Goal: Task Accomplishment & Management: Complete application form

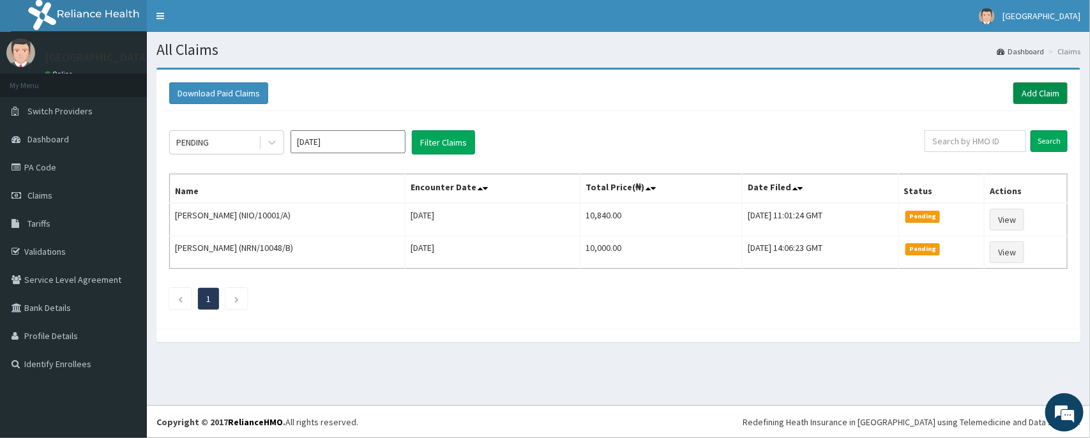
click at [1053, 99] on link "Add Claim" at bounding box center [1040, 93] width 54 height 22
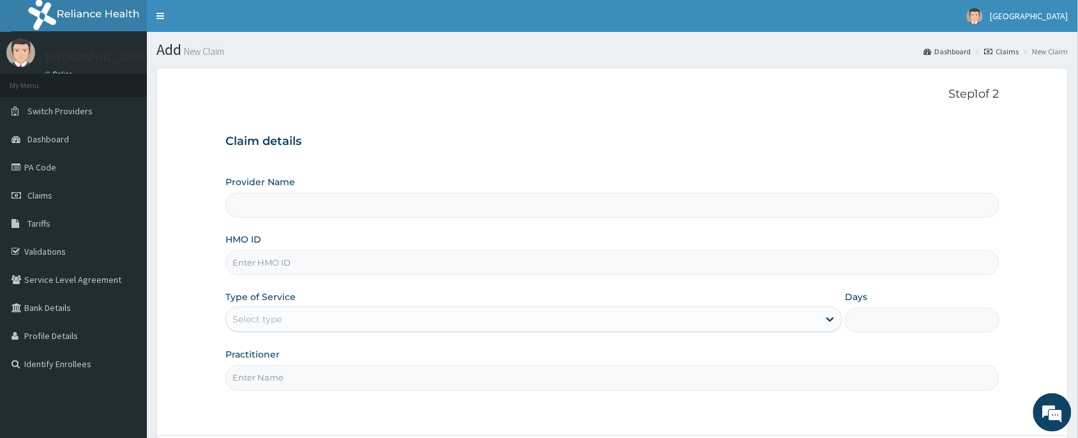
click at [263, 265] on input "HMO ID" at bounding box center [612, 262] width 774 height 25
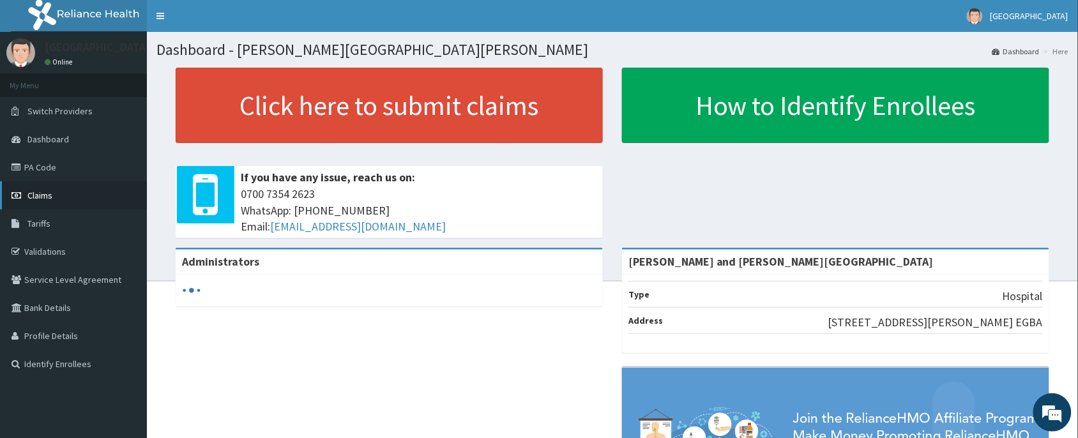
click at [31, 190] on span "Claims" at bounding box center [39, 195] width 25 height 11
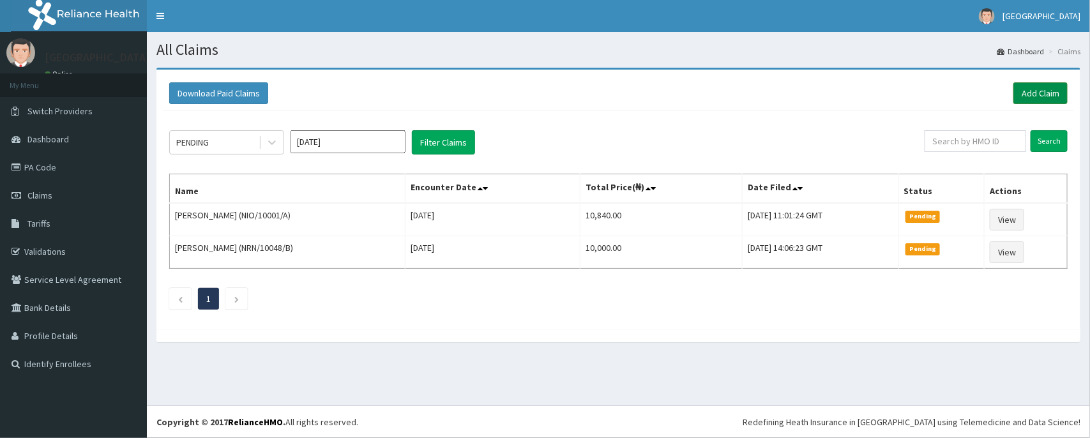
click at [1027, 91] on link "Add Claim" at bounding box center [1040, 93] width 54 height 22
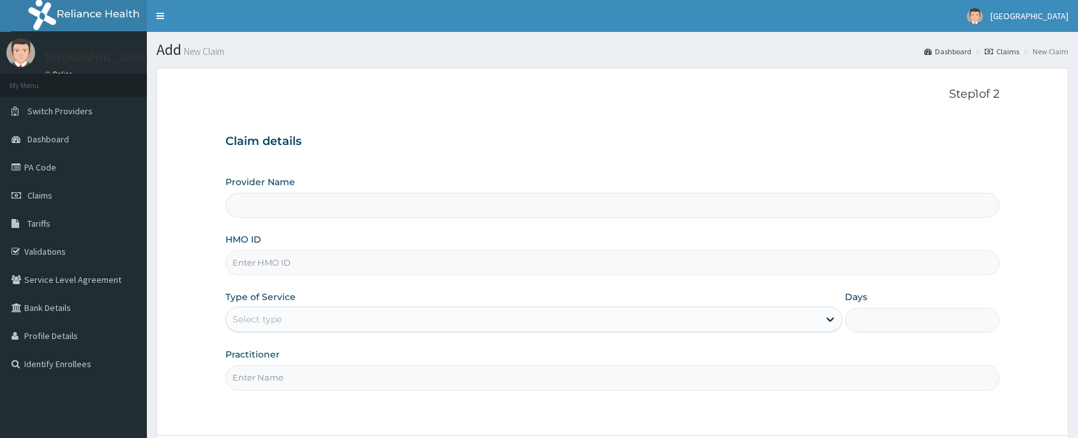
click at [259, 268] on input "HMO ID" at bounding box center [612, 262] width 774 height 25
type input "TLF/10071/A"
type input "[PERSON_NAME] and [PERSON_NAME][GEOGRAPHIC_DATA]"
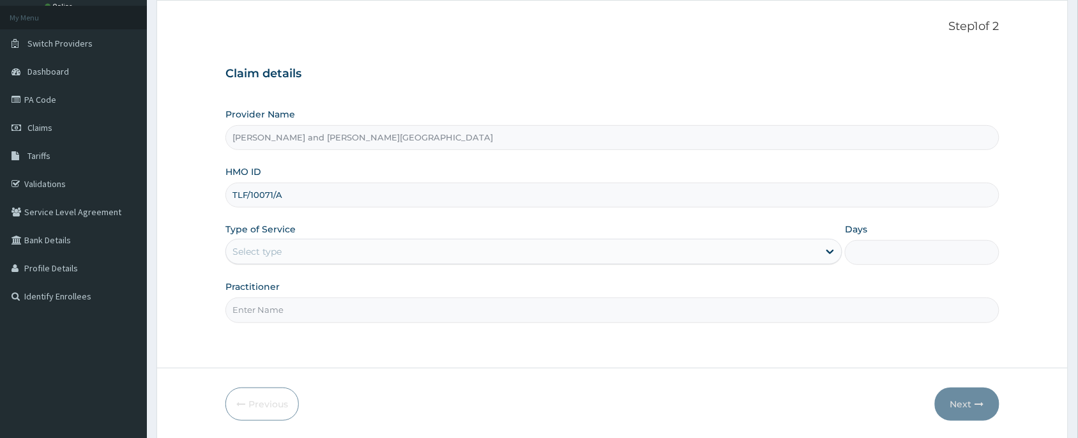
scroll to position [96, 0]
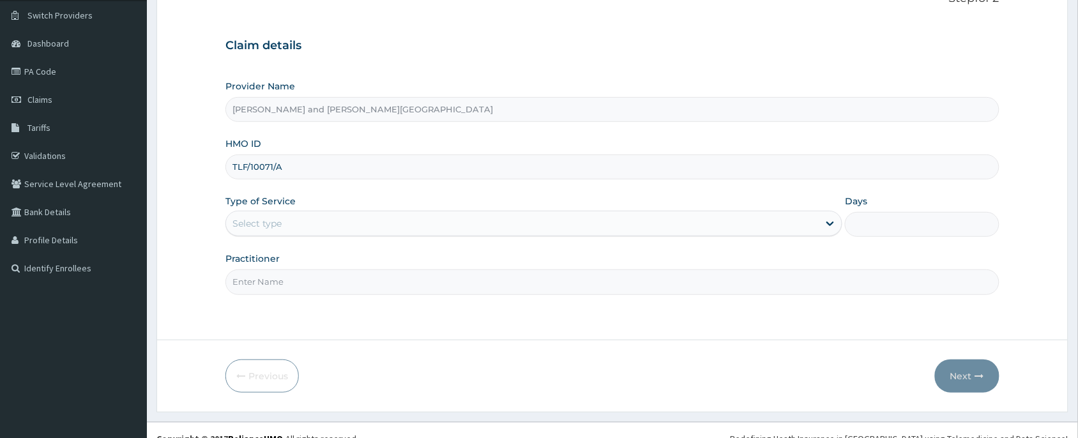
type input "TLF/10071/A"
click at [280, 216] on div "Select type" at bounding box center [522, 223] width 592 height 20
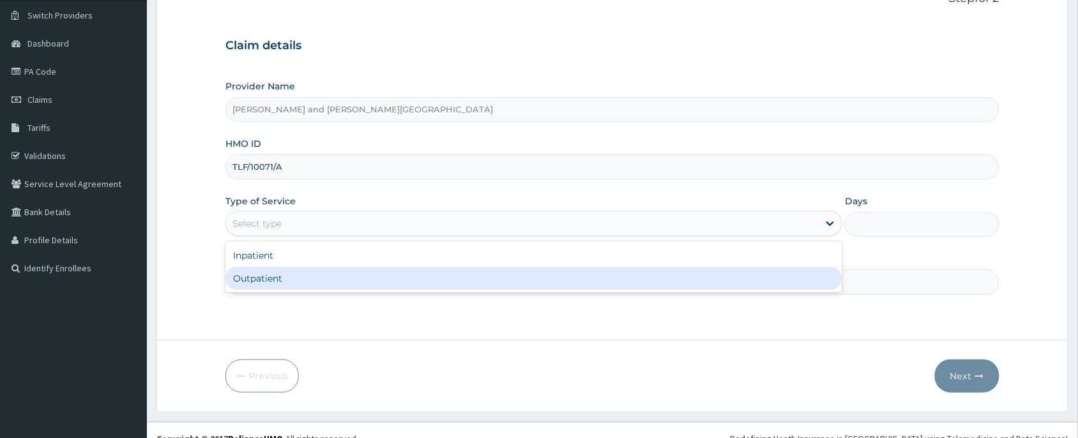
click at [263, 278] on div "Outpatient" at bounding box center [533, 278] width 617 height 23
type input "1"
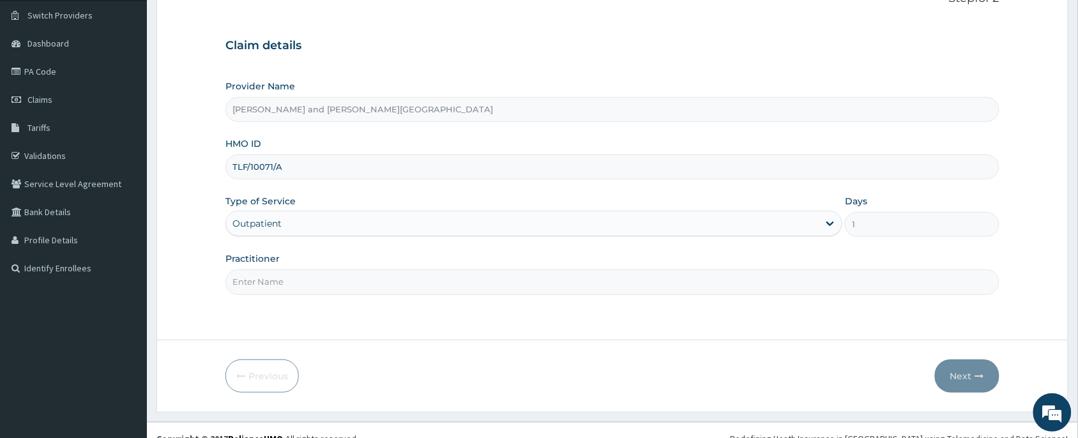
click at [267, 292] on input "Practitioner" at bounding box center [612, 281] width 774 height 25
type input "[PERSON_NAME]"
click at [962, 384] on button "Next" at bounding box center [967, 375] width 64 height 33
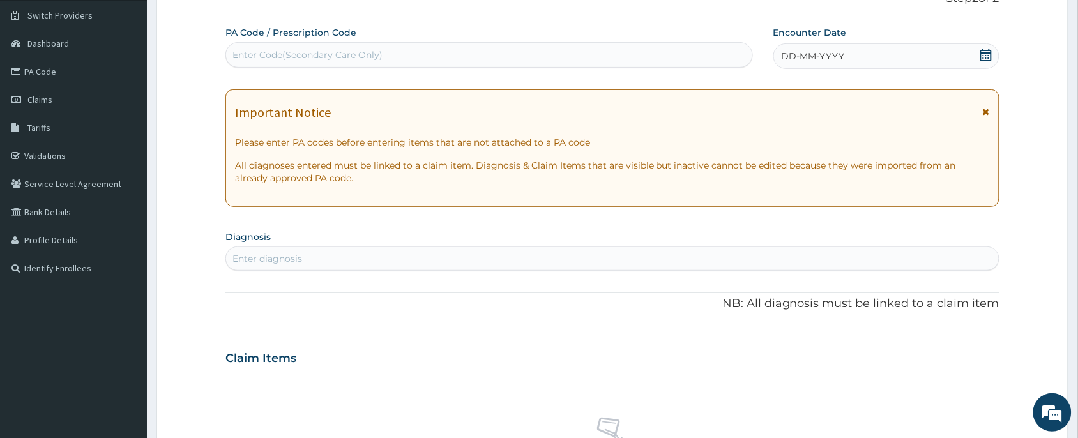
click at [991, 57] on icon at bounding box center [985, 55] width 11 height 13
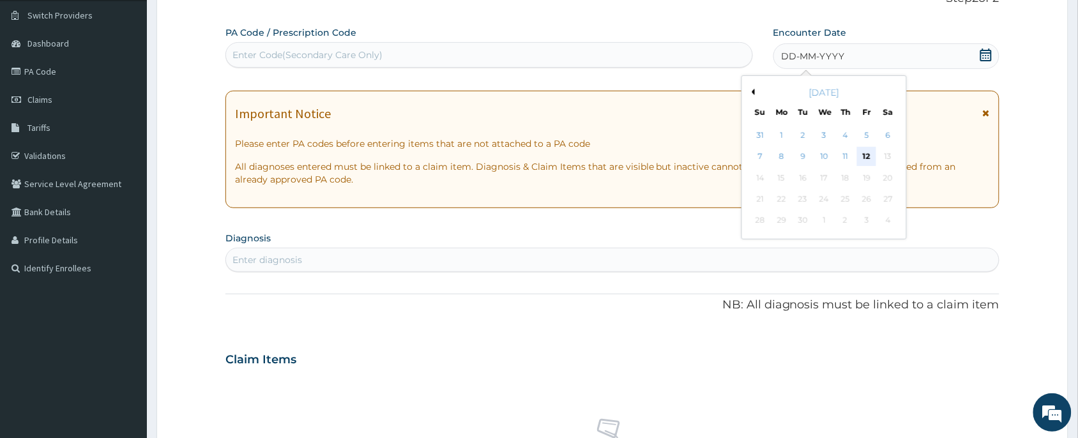
click at [866, 153] on div "12" at bounding box center [866, 156] width 19 height 19
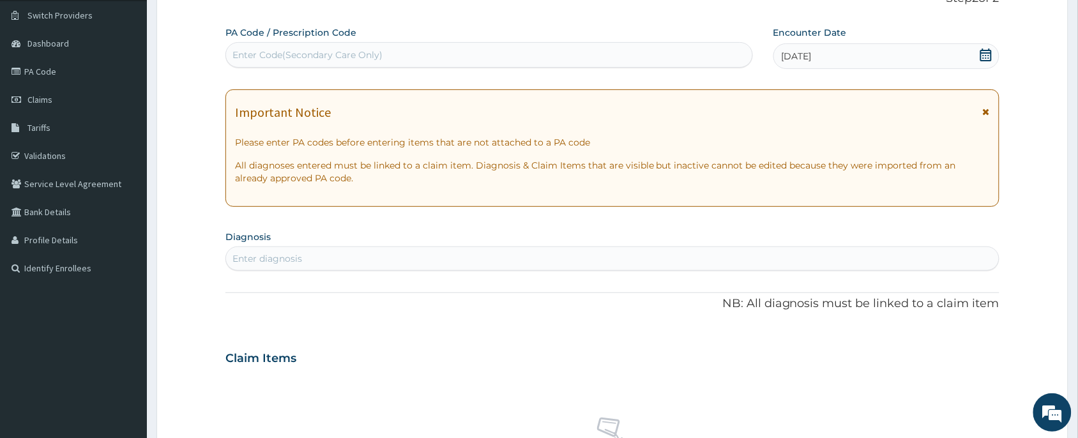
click at [250, 262] on div "Enter diagnosis" at bounding box center [267, 258] width 70 height 13
type input "b"
type input "malar"
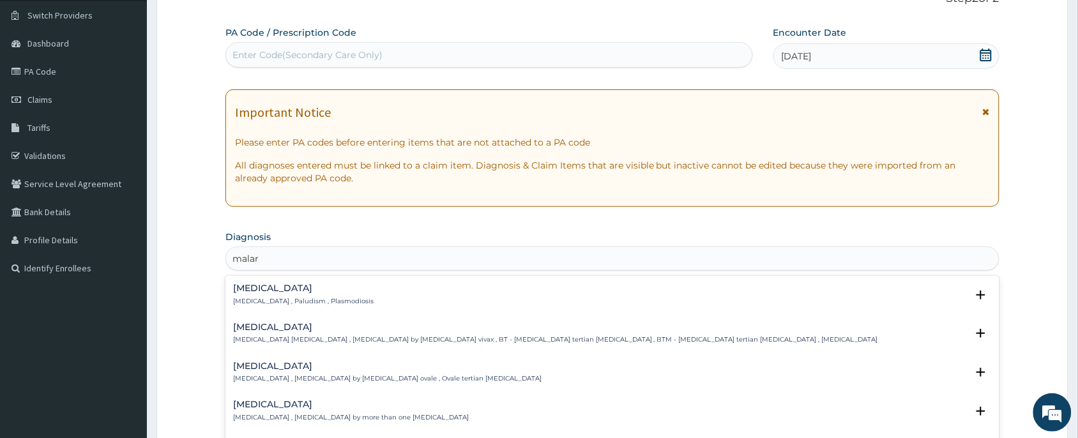
click at [276, 293] on h4 "[MEDICAL_DATA]" at bounding box center [303, 288] width 140 height 10
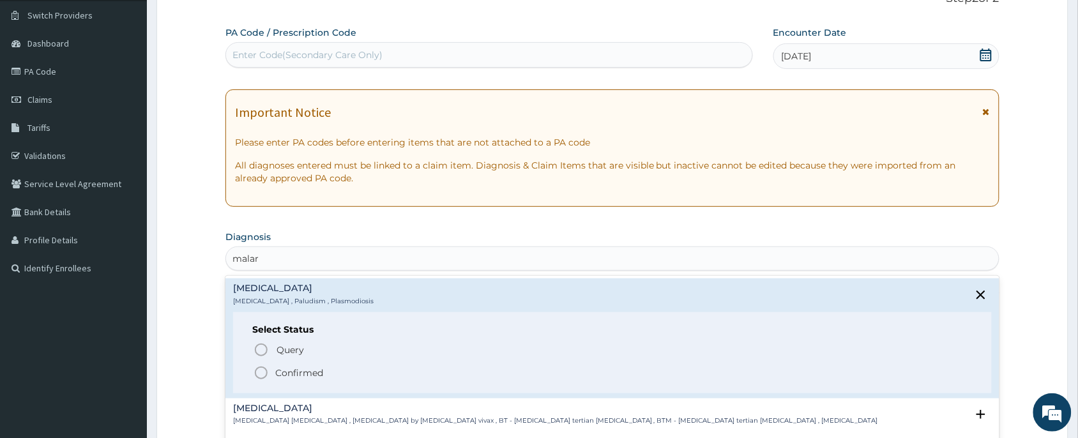
click at [285, 373] on p "Confirmed" at bounding box center [299, 372] width 48 height 13
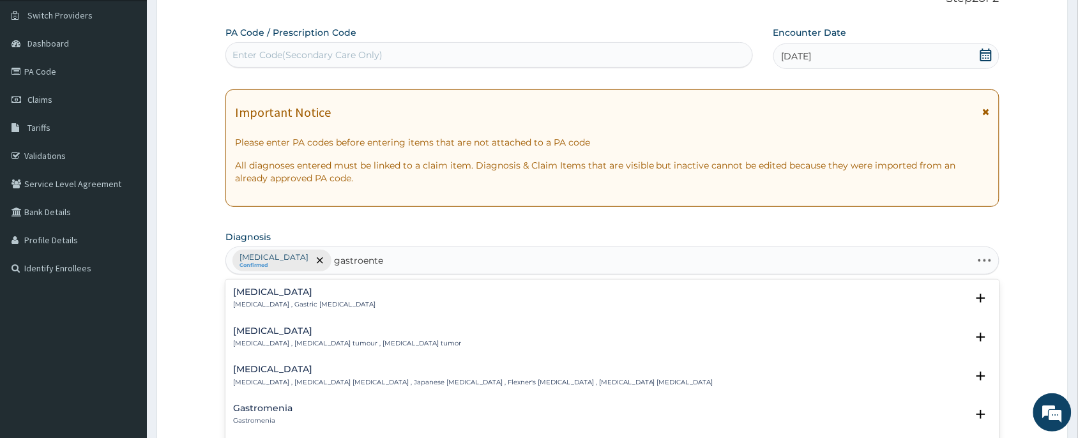
type input "gastroenter"
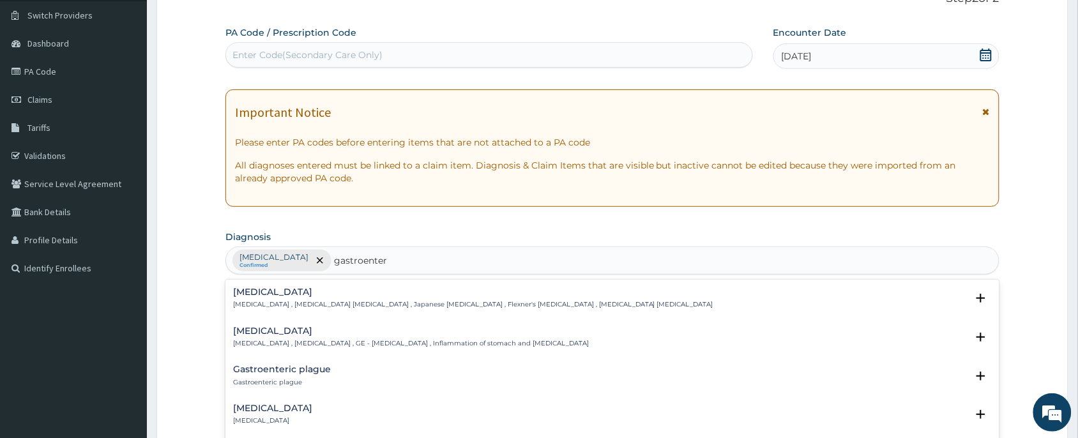
click at [305, 329] on h4 "[MEDICAL_DATA]" at bounding box center [411, 331] width 356 height 10
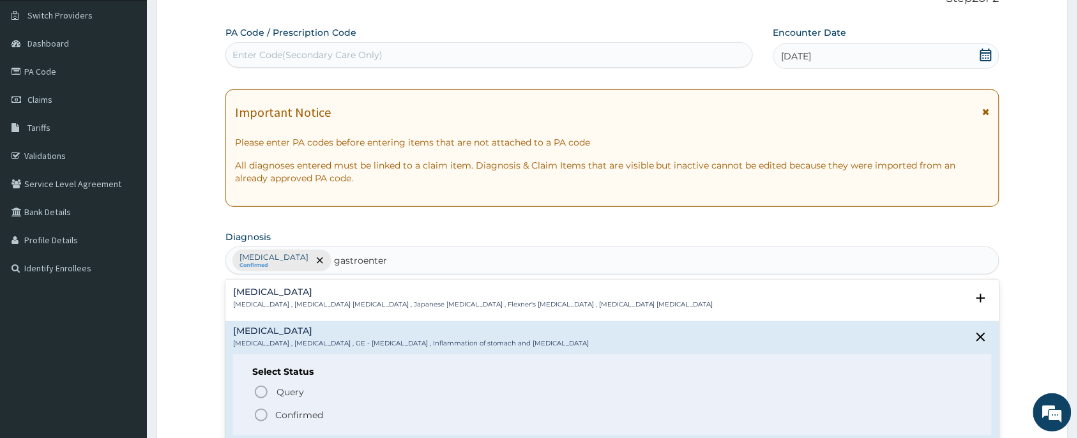
click at [295, 418] on p "Confirmed" at bounding box center [299, 415] width 48 height 13
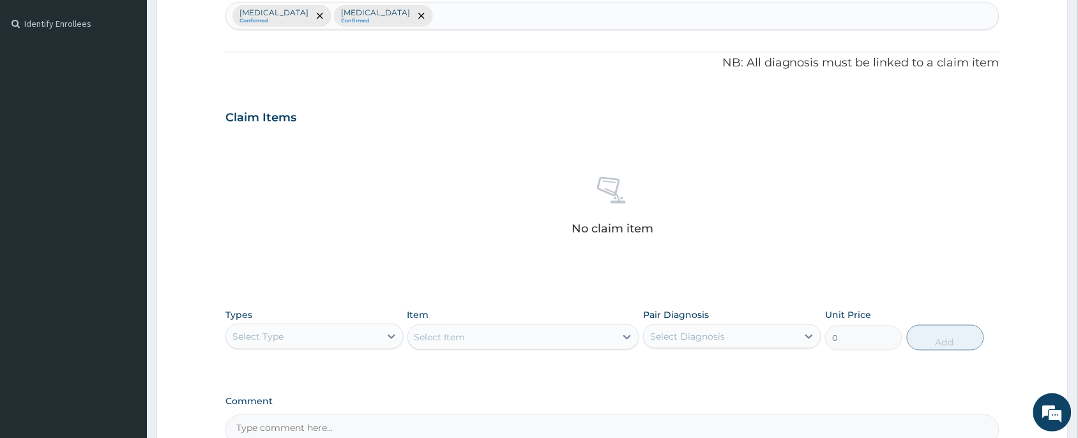
scroll to position [483, 0]
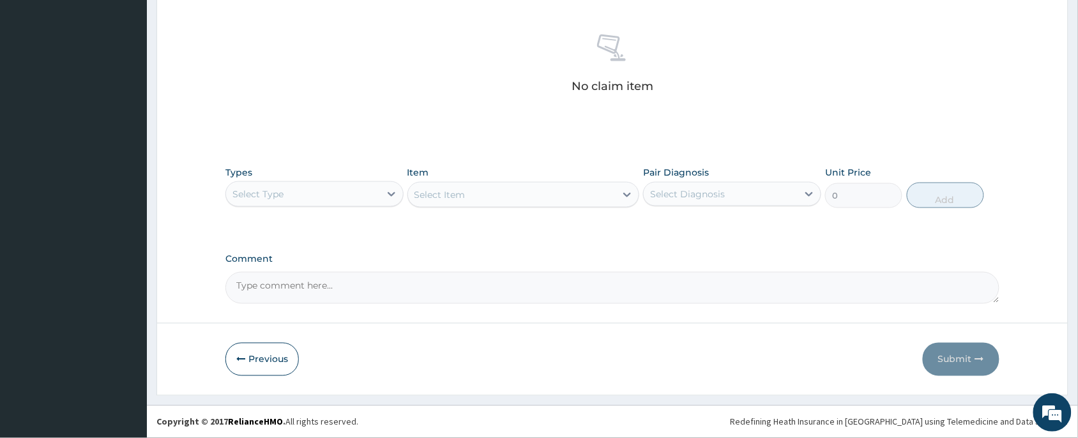
drag, startPoint x: 366, startPoint y: 193, endPoint x: 354, endPoint y: 202, distance: 14.2
click at [367, 193] on div "Select Type" at bounding box center [303, 194] width 154 height 20
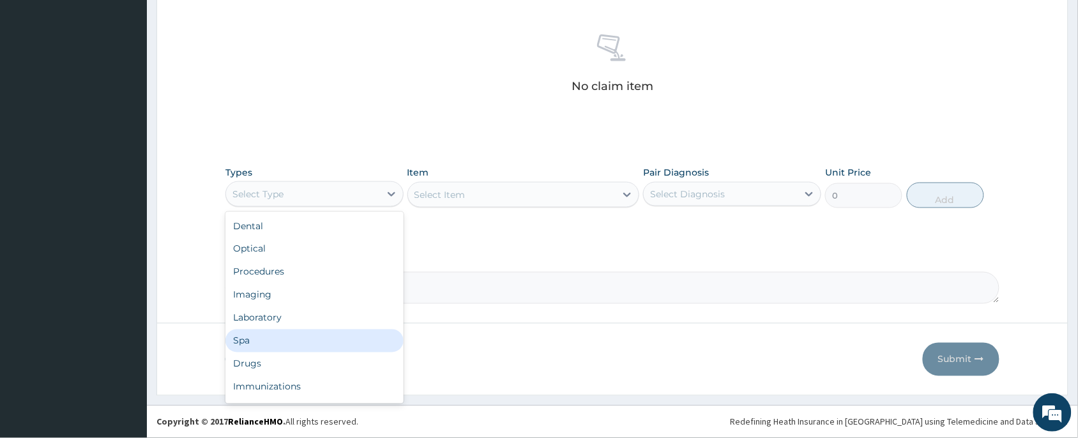
scroll to position [43, 0]
click at [262, 320] on div "Drugs" at bounding box center [314, 321] width 178 height 23
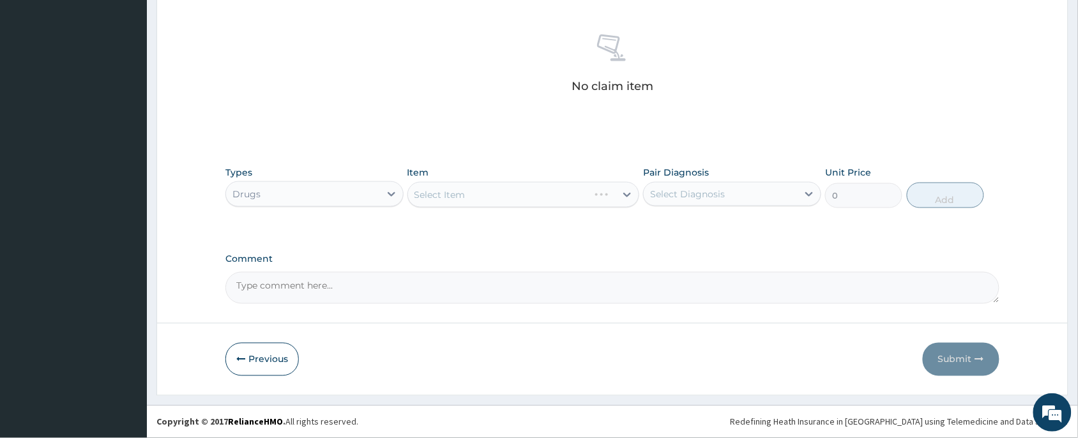
click at [444, 201] on div "Select Item" at bounding box center [523, 195] width 232 height 26
click at [525, 203] on div "Select Item" at bounding box center [523, 195] width 232 height 26
click at [495, 196] on div "Select Item" at bounding box center [512, 195] width 208 height 20
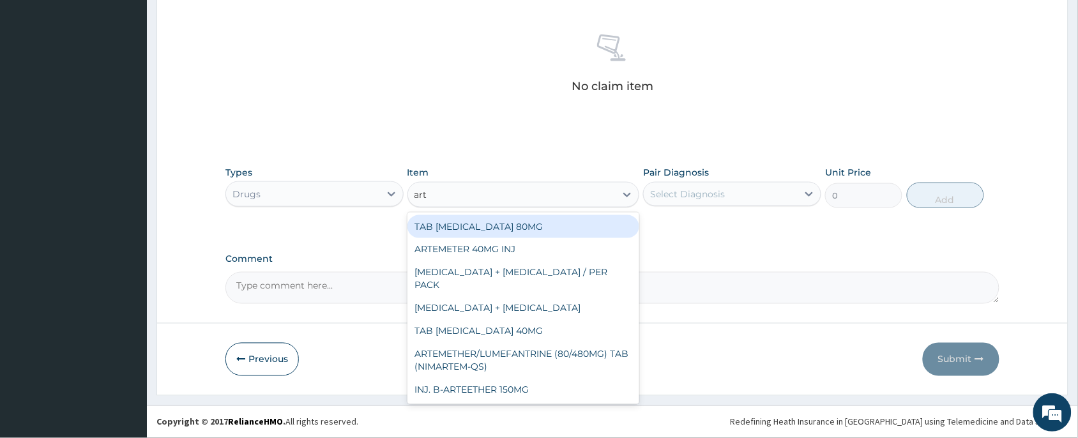
type input "arte"
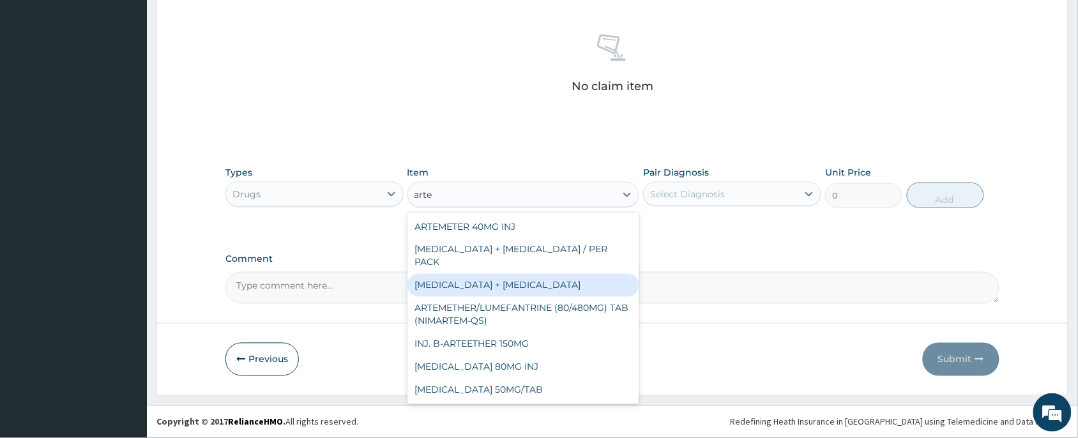
scroll to position [196, 0]
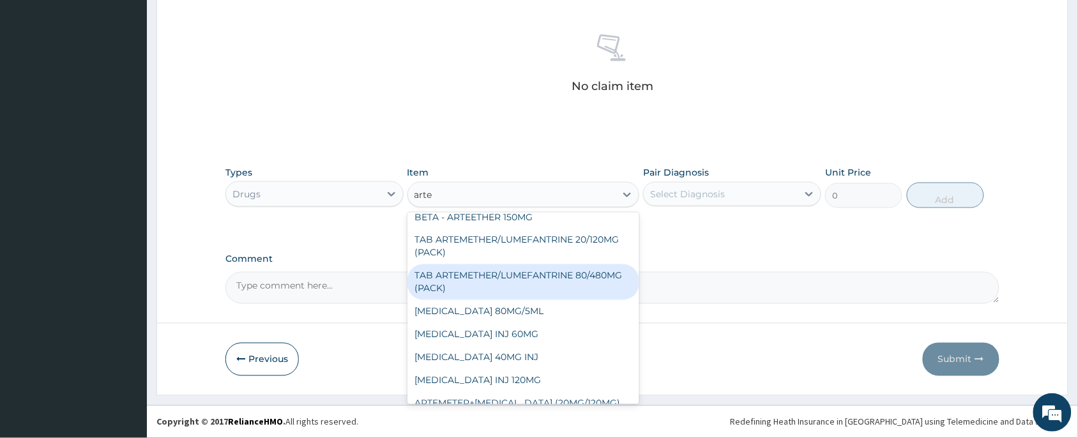
click at [479, 264] on div "TAB ARTEMETHER/LUMEFANTRINE 80/480MG (PACK)" at bounding box center [523, 282] width 232 height 36
type input "1600"
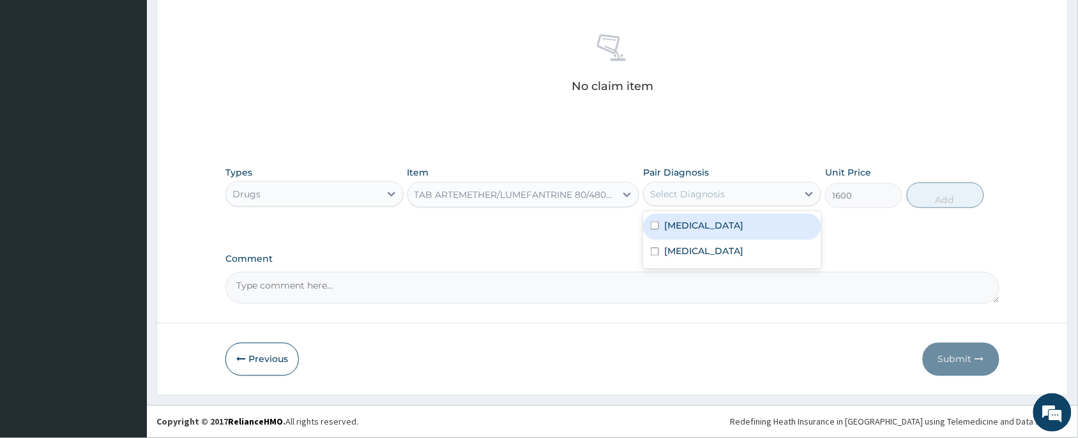
click at [672, 184] on div "Select Diagnosis" at bounding box center [721, 194] width 154 height 20
drag, startPoint x: 675, startPoint y: 216, endPoint x: 849, endPoint y: 227, distance: 174.0
click at [680, 217] on div "[MEDICAL_DATA]" at bounding box center [732, 227] width 178 height 26
checkbox input "true"
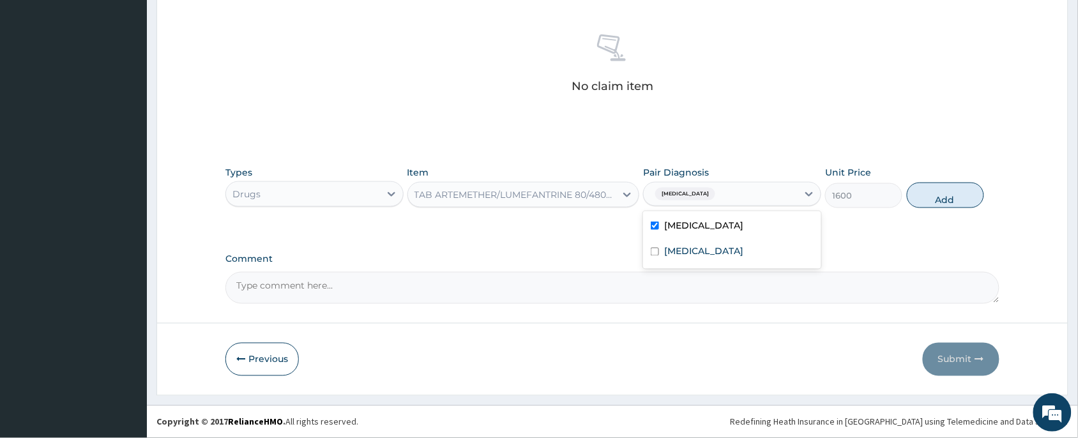
click at [942, 195] on button "Add" at bounding box center [945, 196] width 77 height 26
type input "0"
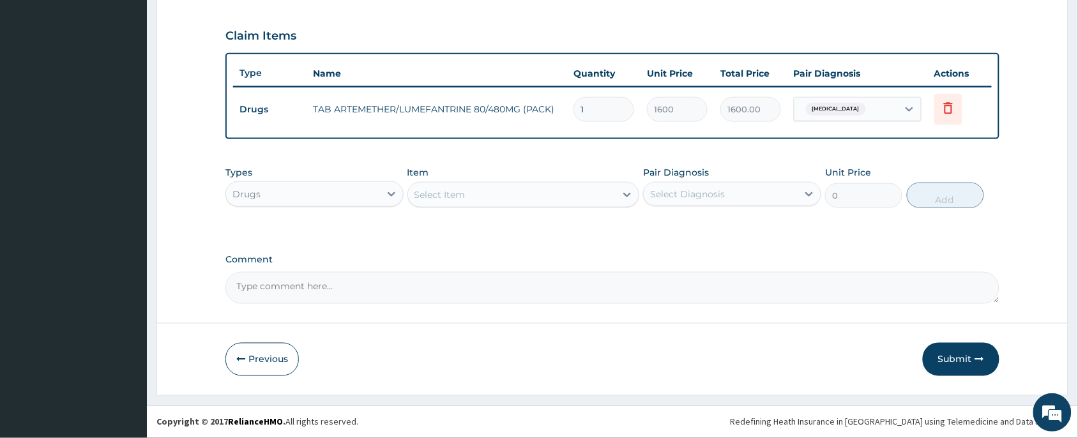
scroll to position [421, 0]
click at [479, 193] on div "Select Item" at bounding box center [512, 195] width 208 height 20
type input "parace"
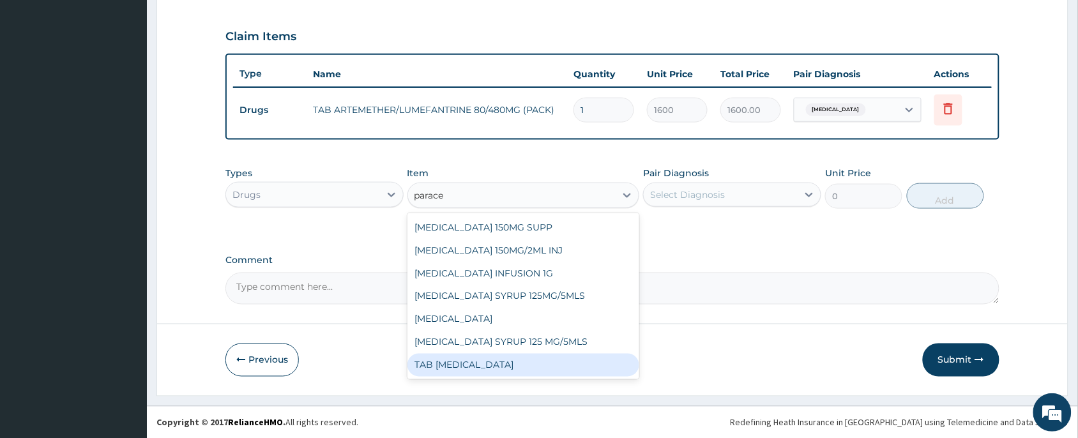
click at [490, 362] on div "TAB [MEDICAL_DATA]" at bounding box center [523, 365] width 232 height 23
type input "15"
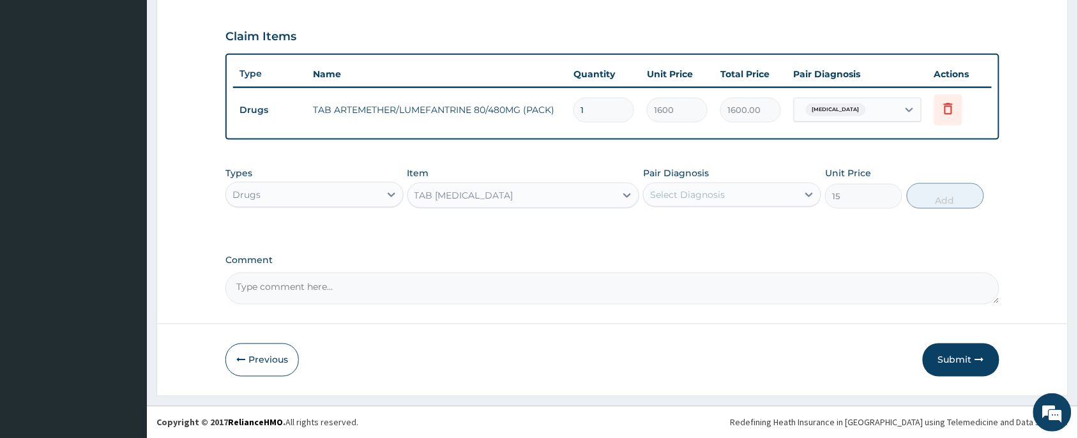
click at [758, 186] on div "Select Diagnosis" at bounding box center [721, 195] width 154 height 20
click at [744, 228] on div "[MEDICAL_DATA]" at bounding box center [732, 228] width 178 height 26
checkbox input "true"
click at [921, 193] on button "Add" at bounding box center [945, 196] width 77 height 26
type input "0"
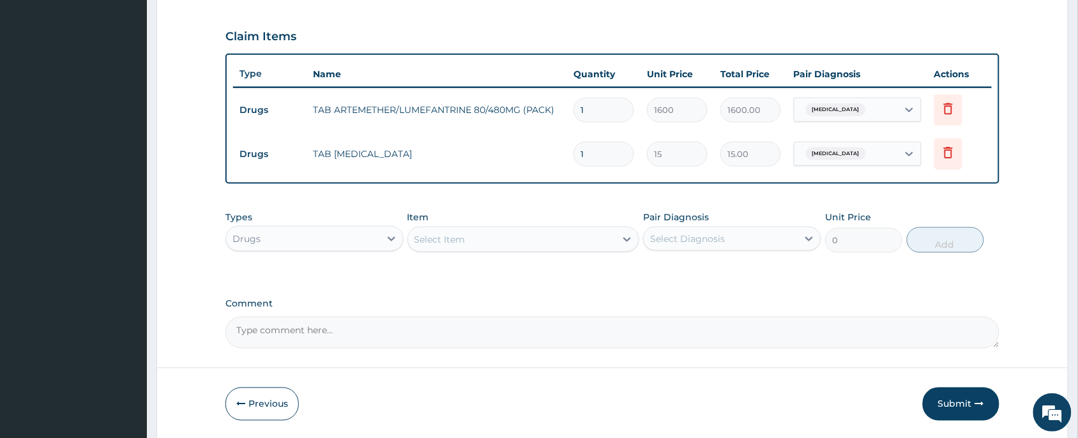
type input "18"
type input "270.00"
type input "18"
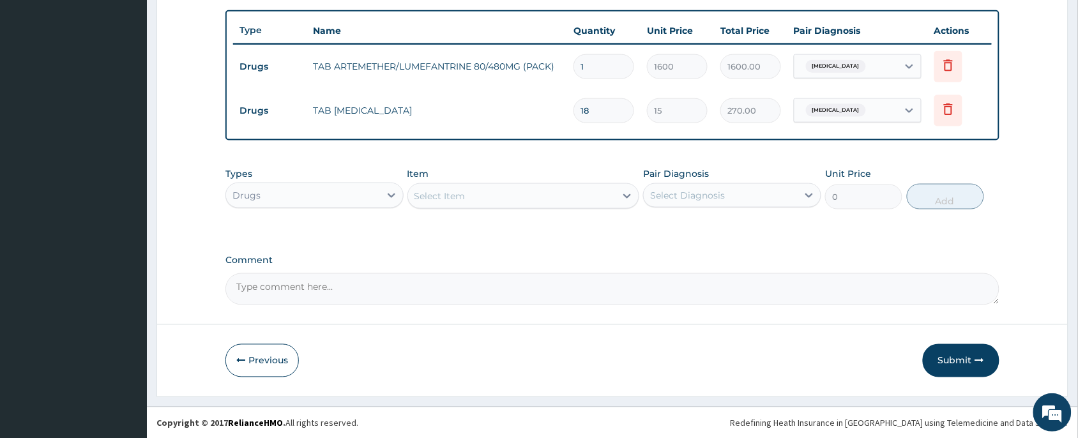
click at [500, 177] on div "Item Select Item" at bounding box center [523, 188] width 232 height 42
click at [489, 202] on div "Select Item" at bounding box center [512, 196] width 208 height 20
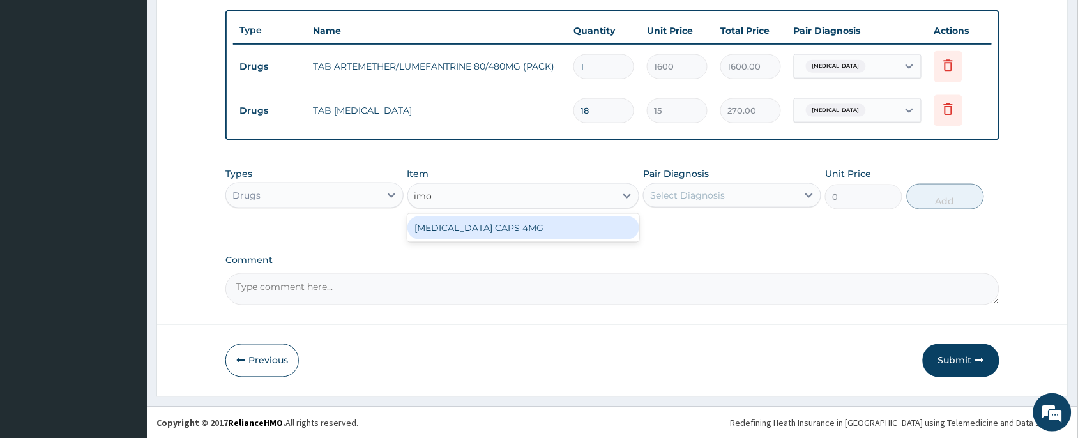
type input "imod"
click at [498, 230] on div "[MEDICAL_DATA] CAPS 4MG" at bounding box center [523, 227] width 232 height 23
type input "75"
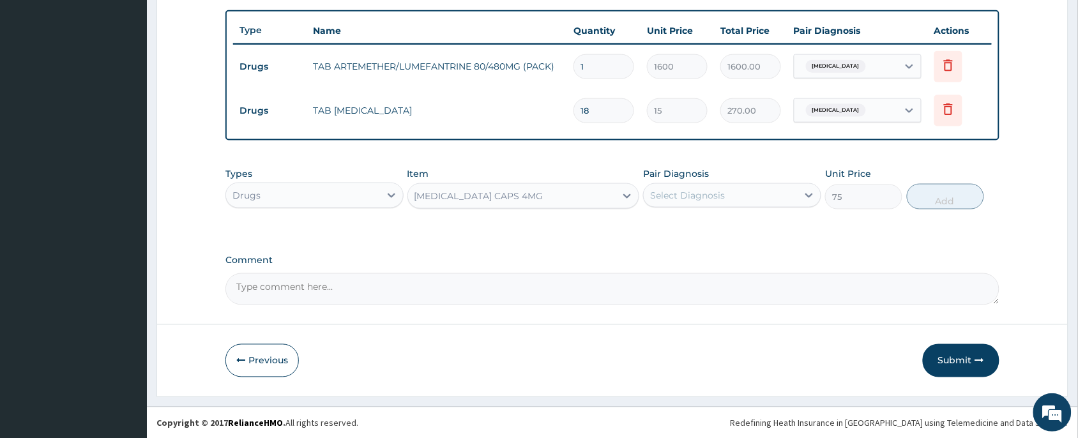
click at [691, 192] on div "Select Diagnosis" at bounding box center [687, 195] width 75 height 13
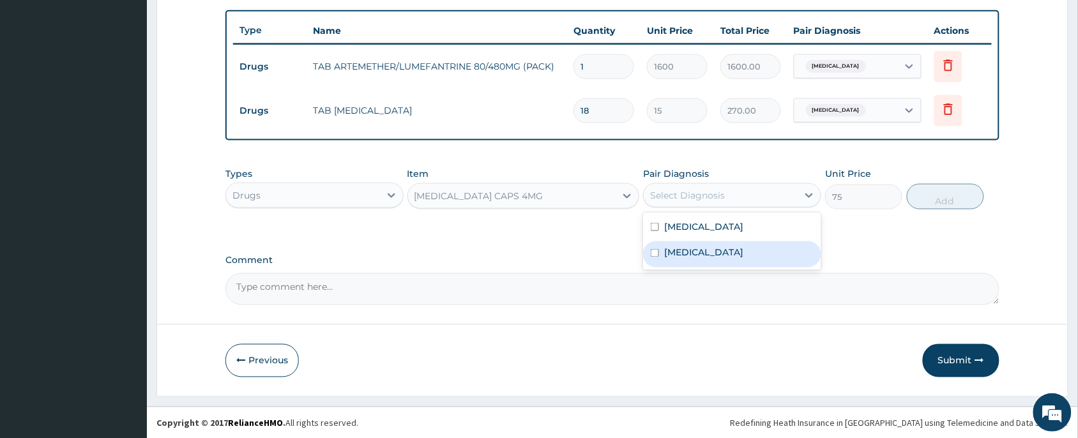
drag, startPoint x: 709, startPoint y: 260, endPoint x: 766, endPoint y: 239, distance: 61.0
click at [709, 259] on div "[MEDICAL_DATA]" at bounding box center [732, 254] width 178 height 26
checkbox input "true"
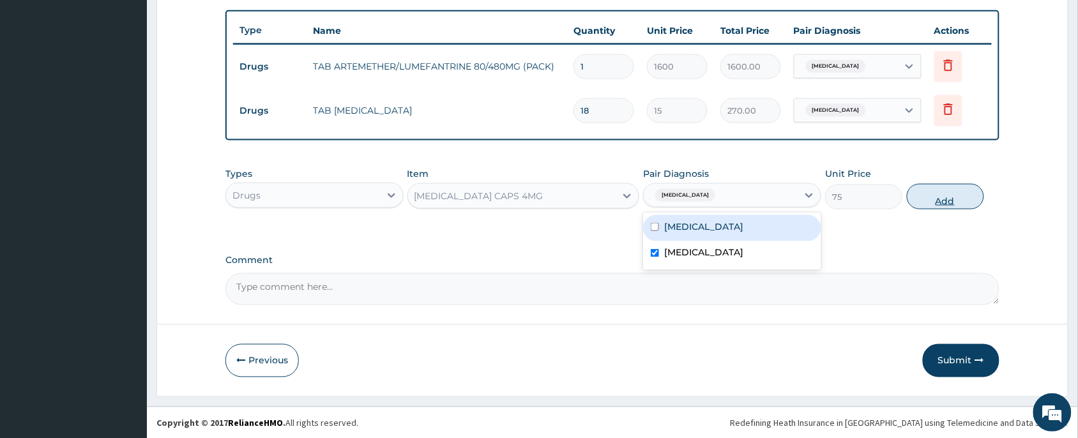
click at [939, 196] on button "Add" at bounding box center [945, 197] width 77 height 26
type input "0"
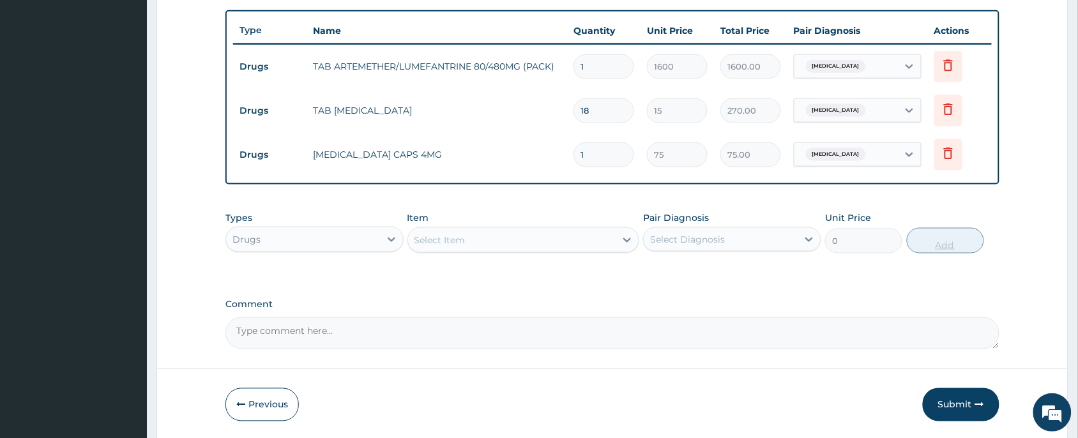
type input "0.00"
type input "2"
type input "150.00"
type input "2"
drag, startPoint x: 471, startPoint y: 230, endPoint x: 465, endPoint y: 245, distance: 15.4
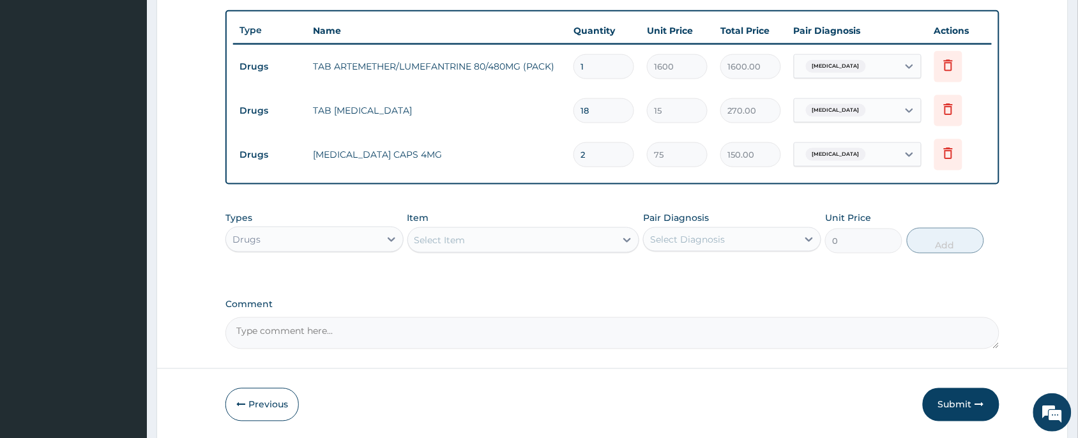
click at [471, 237] on div "Select Item" at bounding box center [512, 240] width 208 height 20
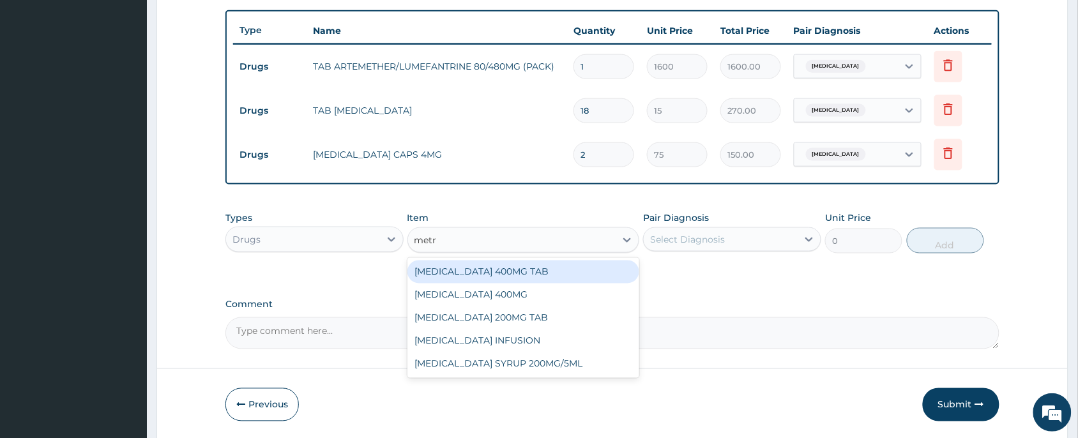
type input "metro"
click at [499, 272] on div "[MEDICAL_DATA] 400MG TAB" at bounding box center [523, 271] width 232 height 23
type input "22.5"
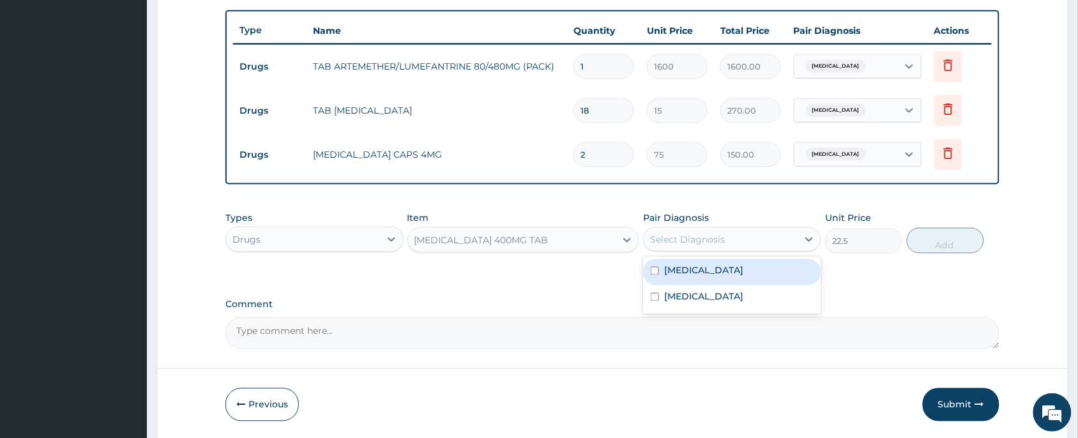
click at [753, 237] on div "Select Diagnosis" at bounding box center [721, 239] width 154 height 20
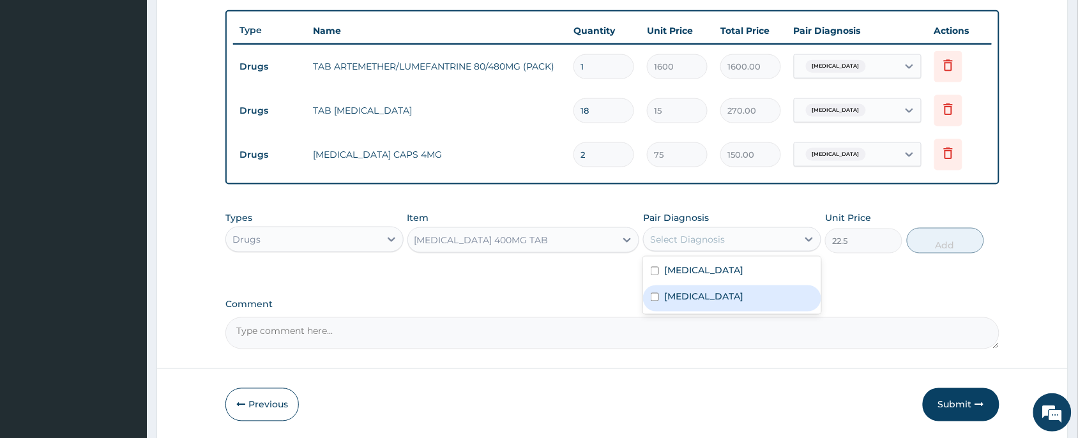
click at [744, 289] on div "[MEDICAL_DATA]" at bounding box center [732, 298] width 178 height 26
checkbox input "true"
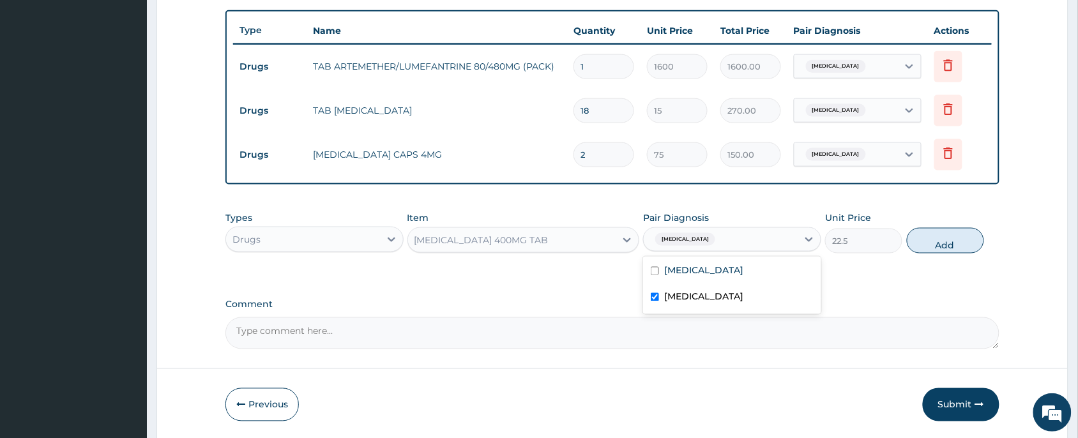
click at [924, 241] on button "Add" at bounding box center [945, 241] width 77 height 26
type input "0"
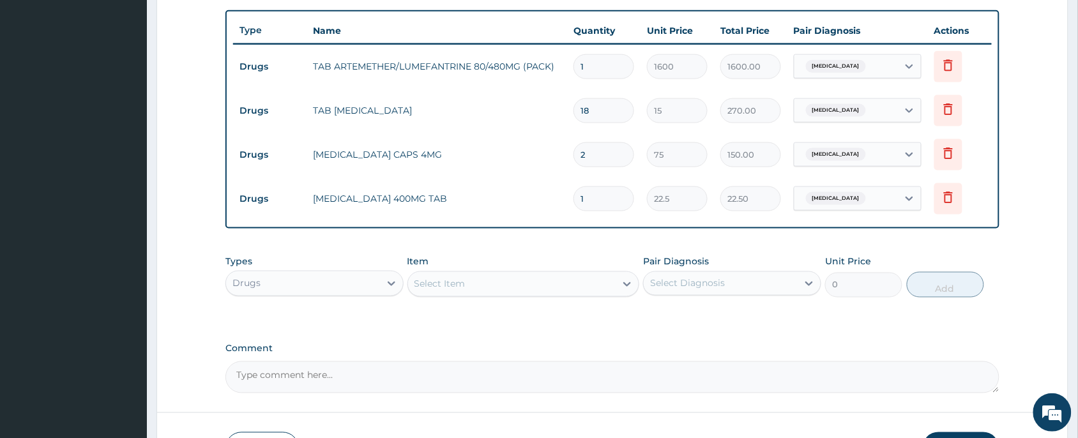
type input "15"
type input "337.50"
type input "15"
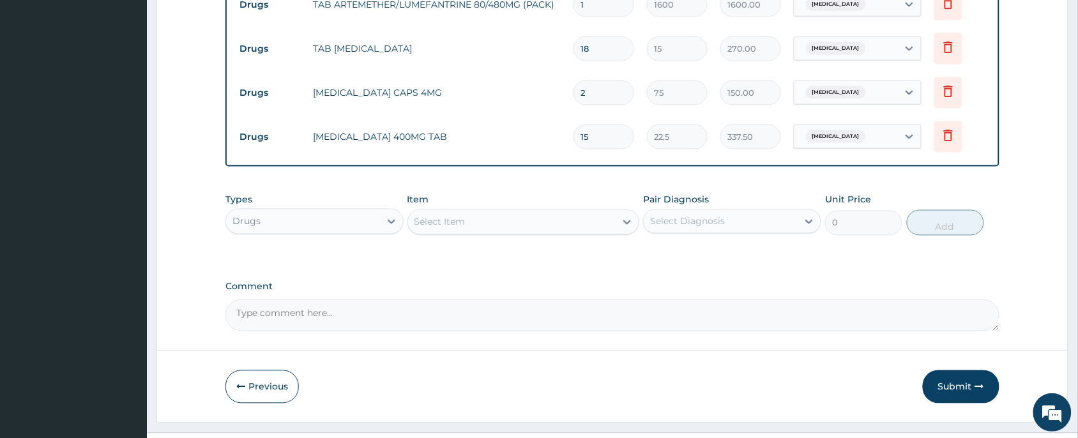
scroll to position [554, 0]
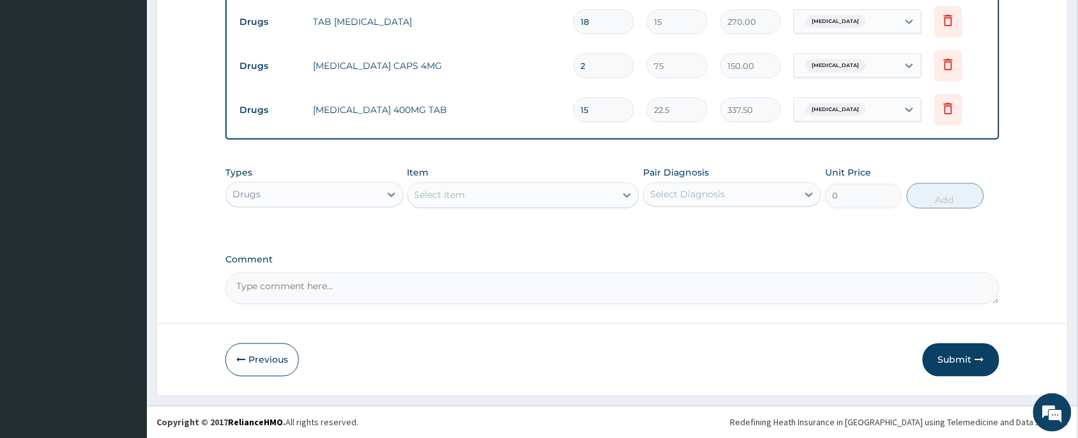
click at [531, 199] on div "Select Item" at bounding box center [512, 195] width 208 height 20
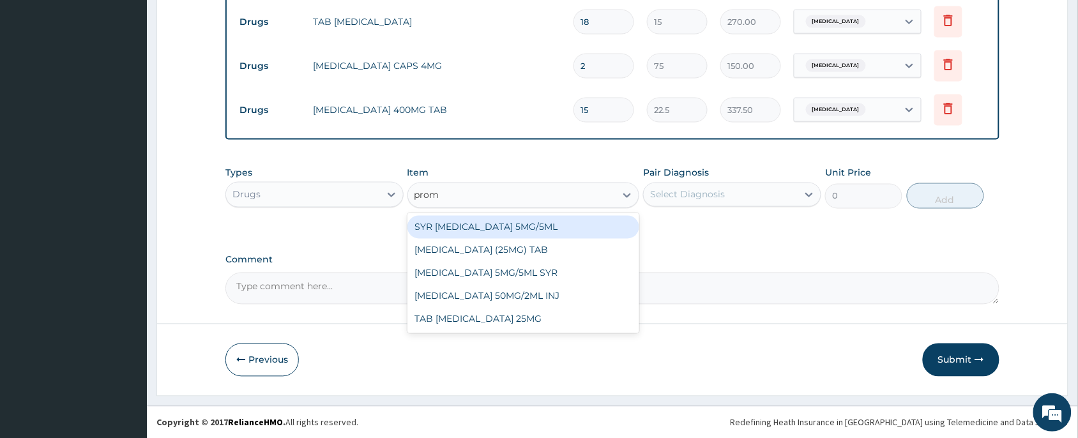
type input "prome"
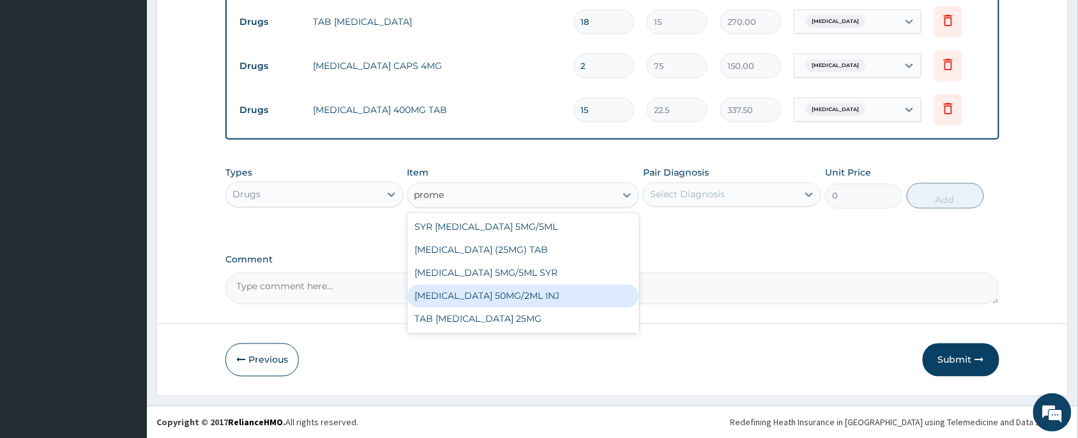
click at [514, 302] on div "[MEDICAL_DATA] 50MG/2ML INJ" at bounding box center [523, 296] width 232 height 23
type input "100"
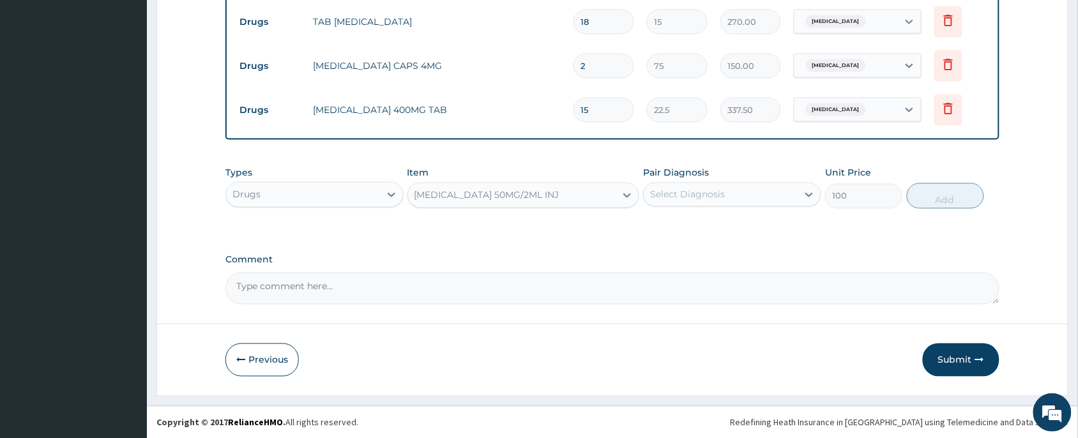
click at [711, 188] on div "Select Diagnosis" at bounding box center [687, 194] width 75 height 13
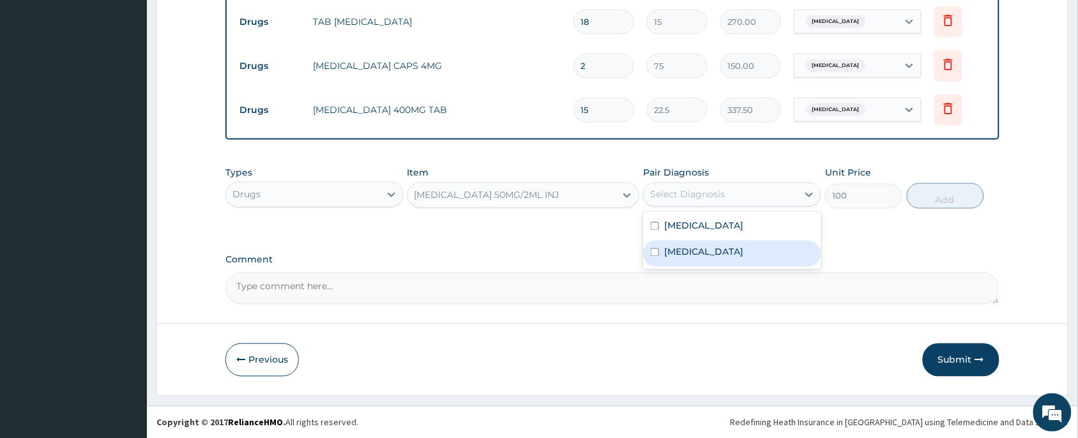
click at [710, 254] on label "[MEDICAL_DATA]" at bounding box center [703, 252] width 79 height 13
checkbox input "true"
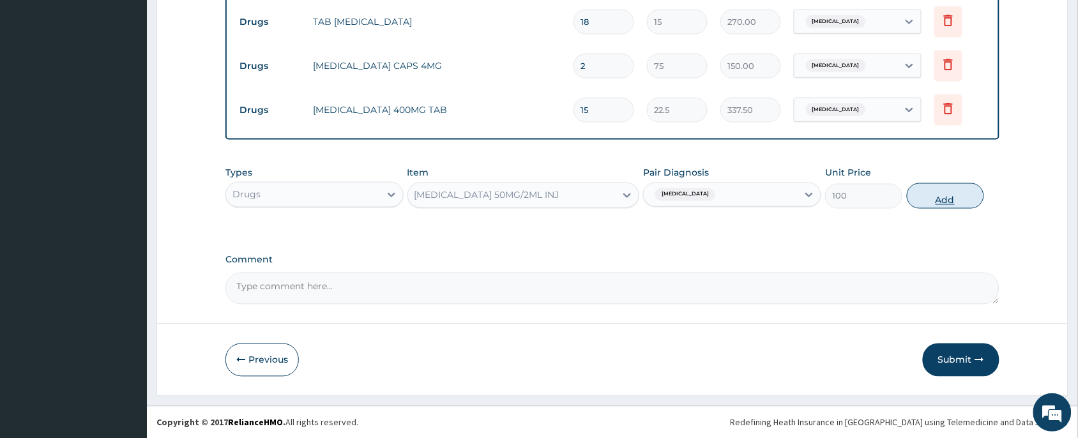
click at [952, 188] on button "Add" at bounding box center [945, 196] width 77 height 26
type input "0"
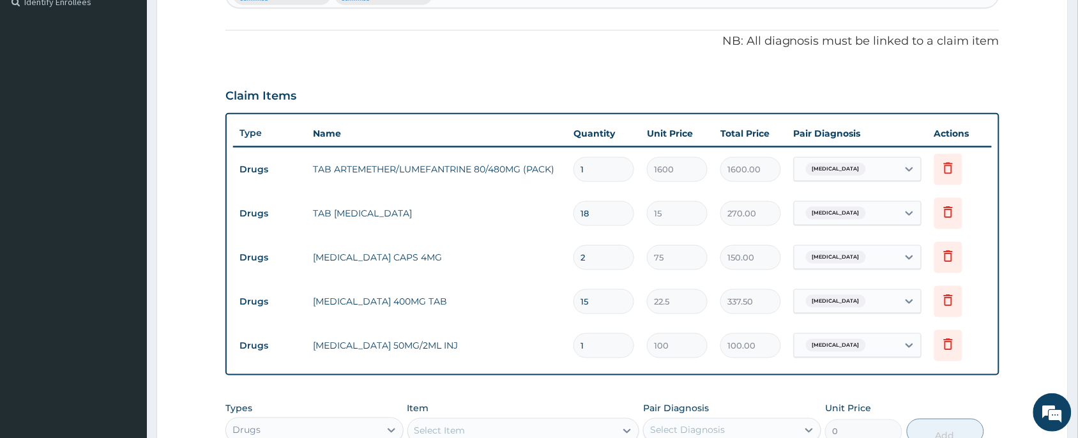
scroll to position [598, 0]
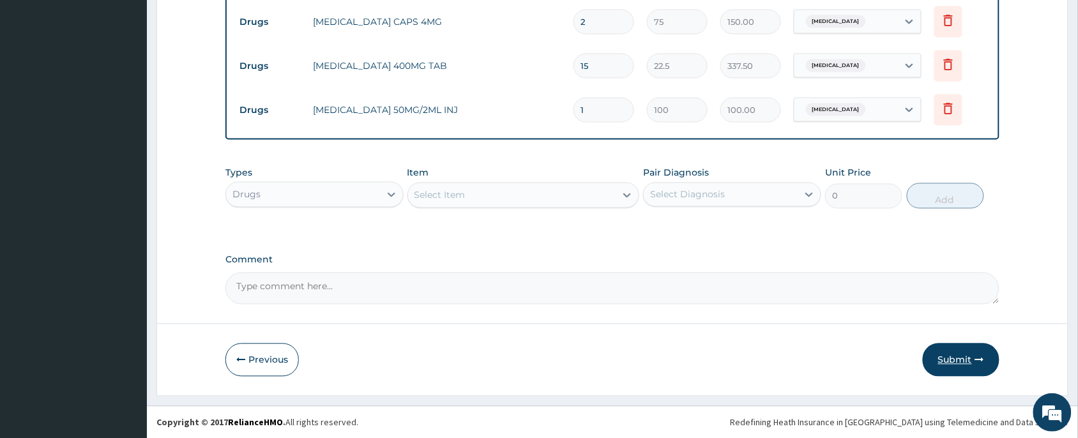
click at [940, 361] on button "Submit" at bounding box center [961, 359] width 77 height 33
